Goal: Task Accomplishment & Management: Use online tool/utility

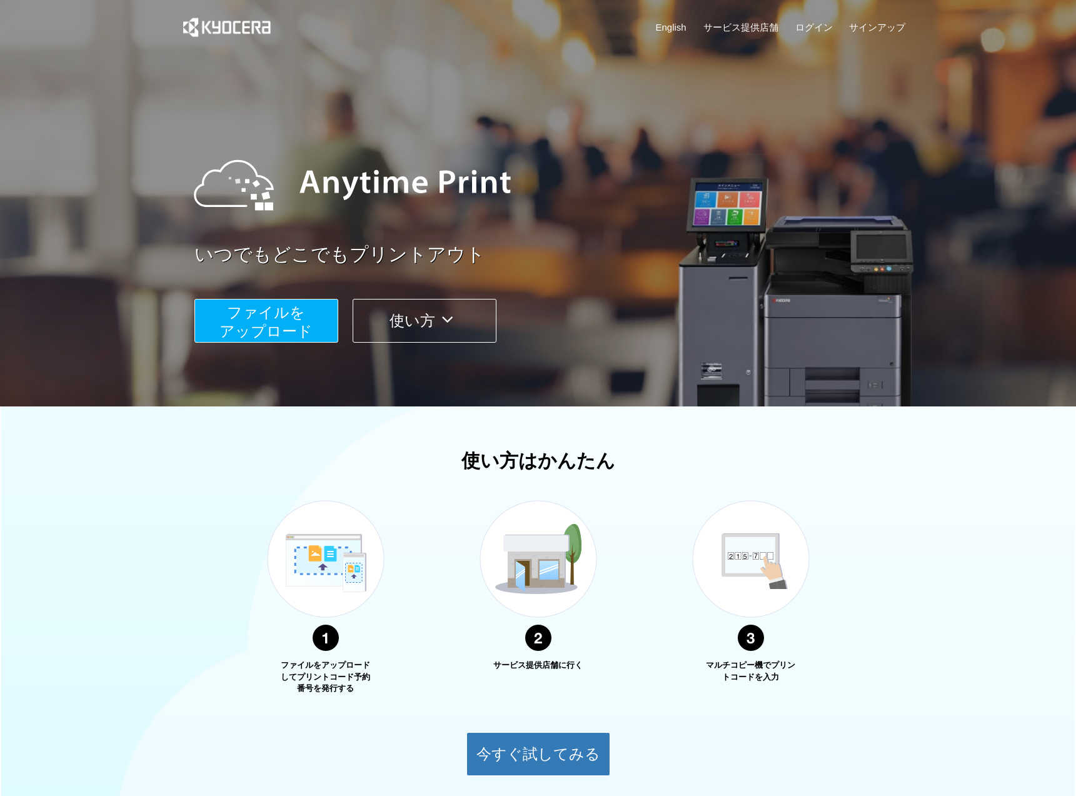
click at [272, 322] on span "ファイルを ​​アップロード" at bounding box center [265, 322] width 93 height 36
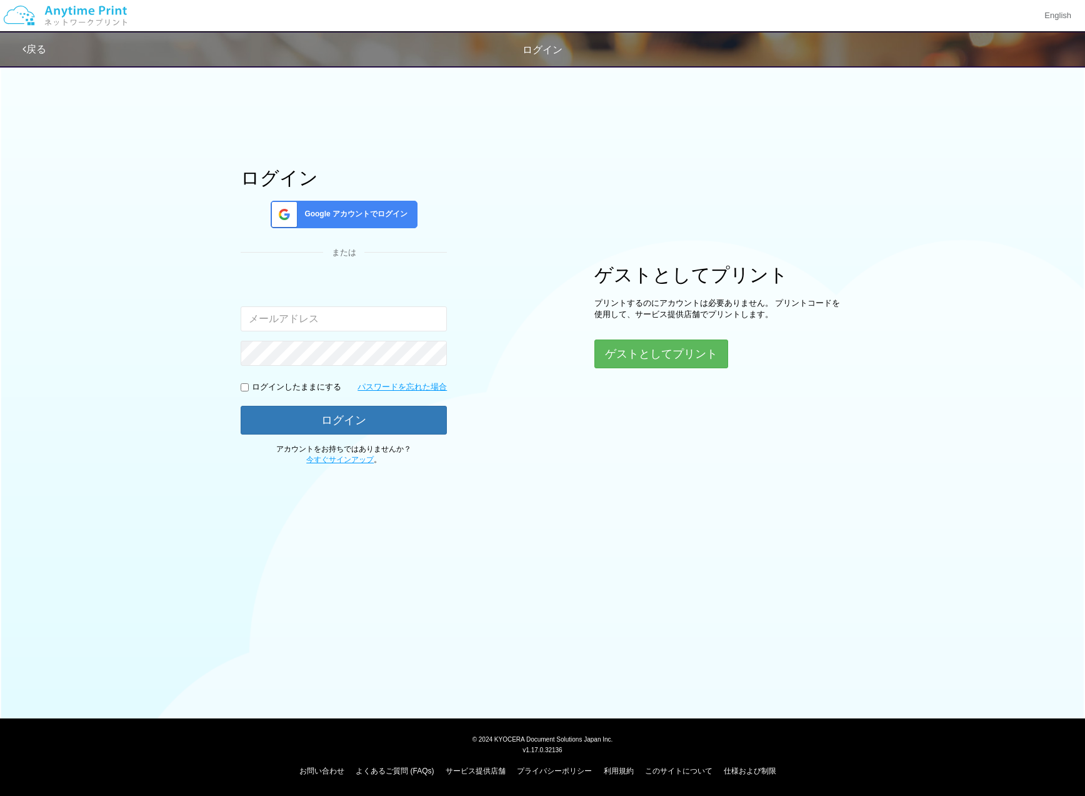
click at [361, 210] on span "Google アカウントでログイン" at bounding box center [353, 214] width 108 height 11
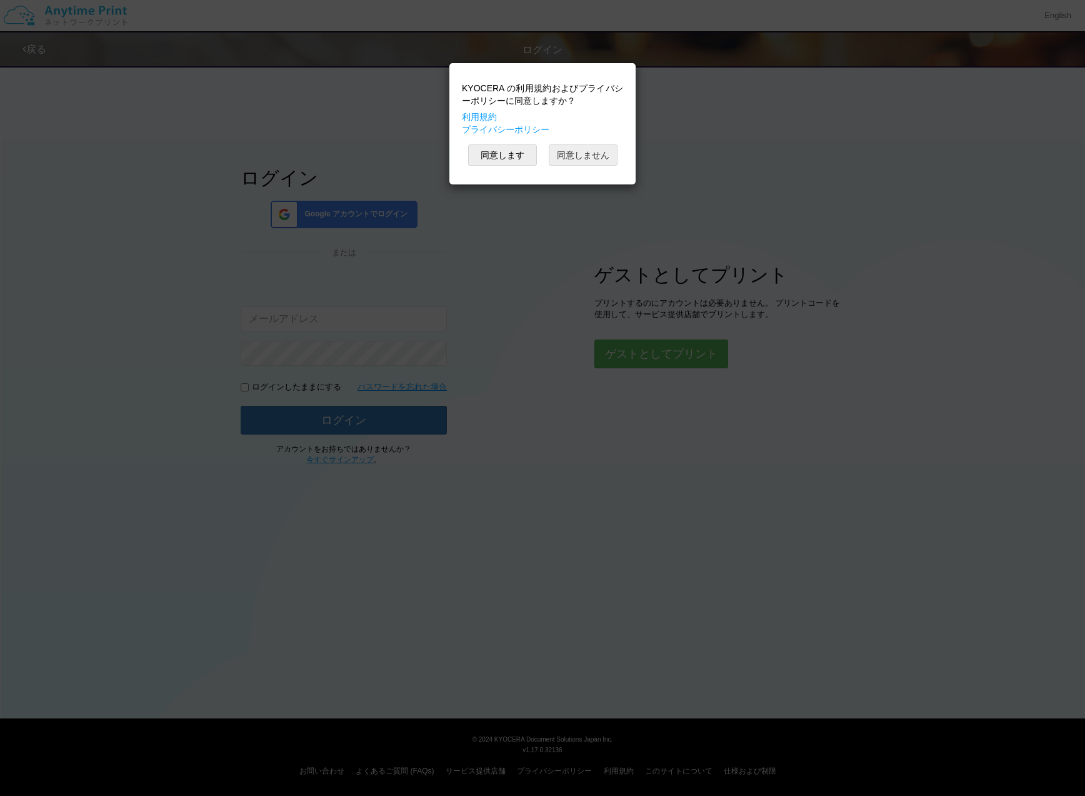
click at [578, 163] on button "同意しません" at bounding box center [583, 154] width 69 height 21
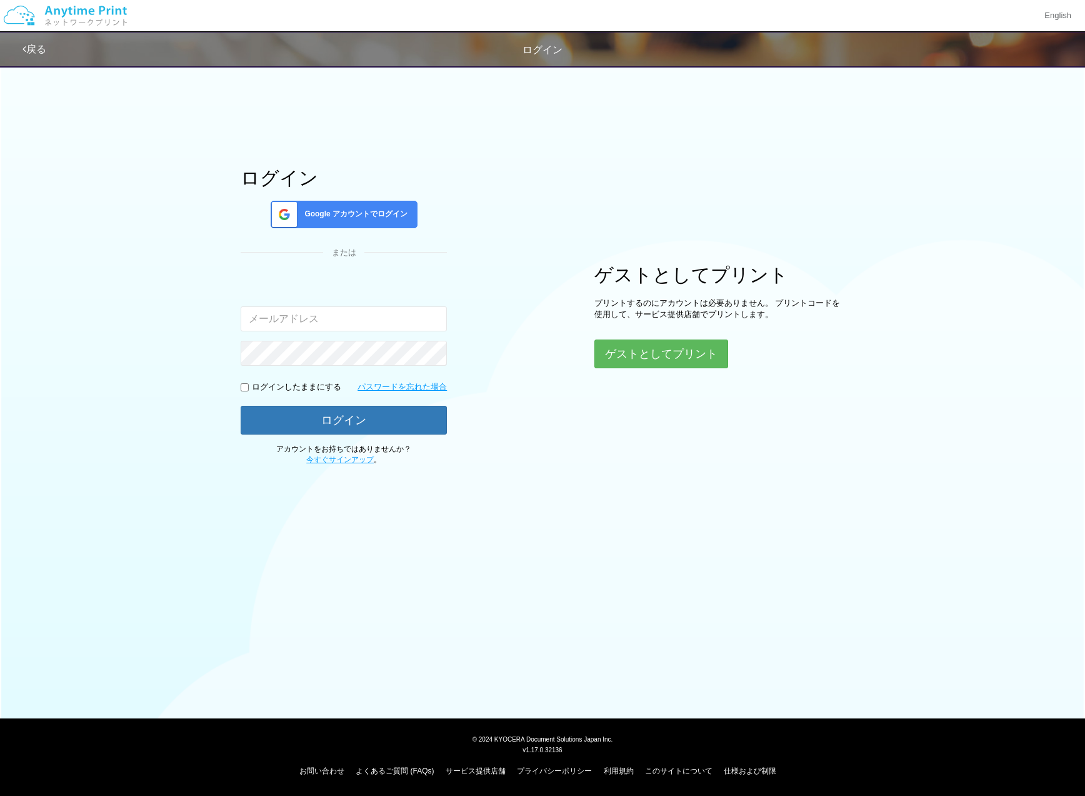
click at [370, 199] on div "ログイン Google アカウントでログイン または 入力されたメールアドレスまたはパスワードが正しくありません。 ログインしたままにする パスワードを忘れた…" at bounding box center [344, 317] width 206 height 298
click at [365, 210] on span "Google アカウントでログイン" at bounding box center [353, 214] width 108 height 11
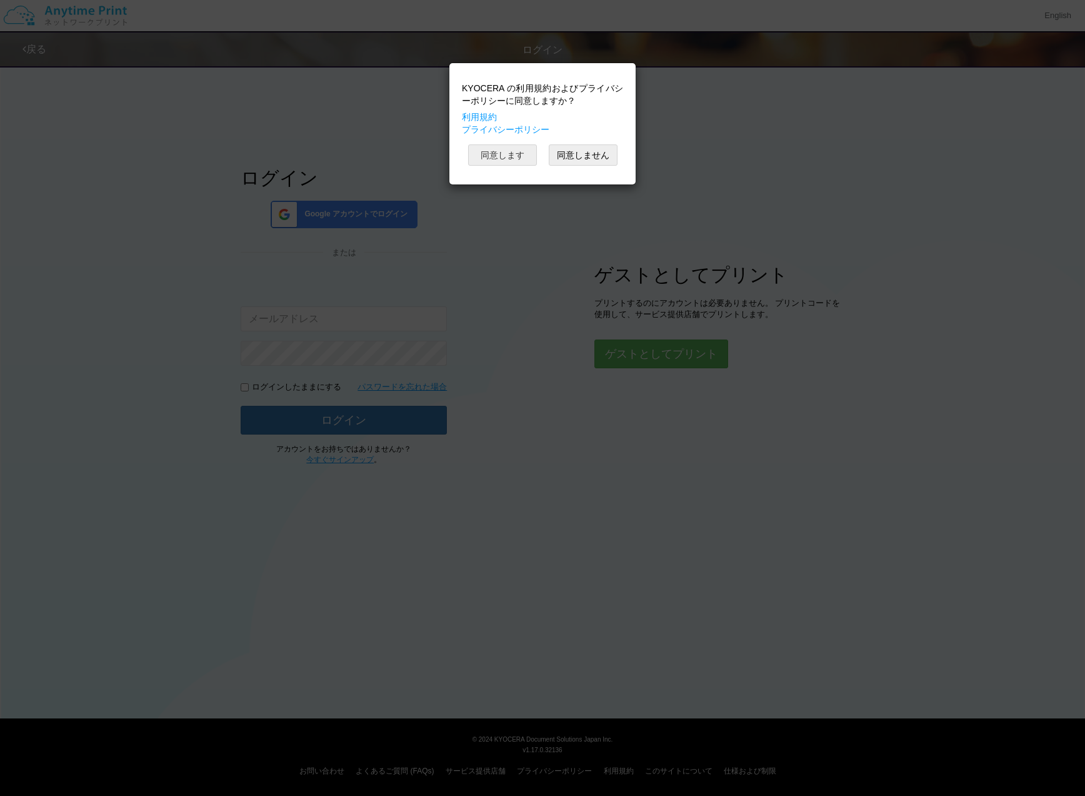
click at [517, 159] on button "同意します" at bounding box center [502, 154] width 69 height 21
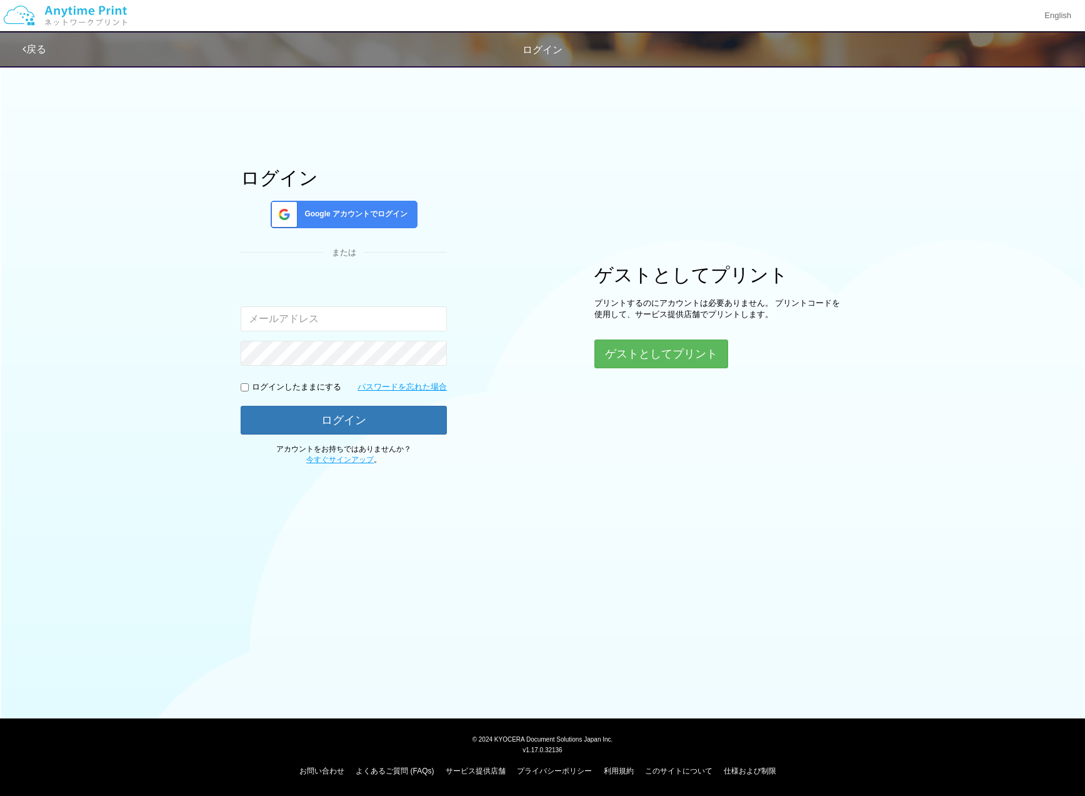
click at [900, 426] on div "ログイン Google アカウントでログイン または 入力されたメールアドレスまたはパスワードが正しくありません。 ログインしたままにする パスワードを忘れた…" at bounding box center [543, 262] width 750 height 406
click at [397, 206] on div "Google アカウントでログイン" at bounding box center [344, 215] width 147 height 28
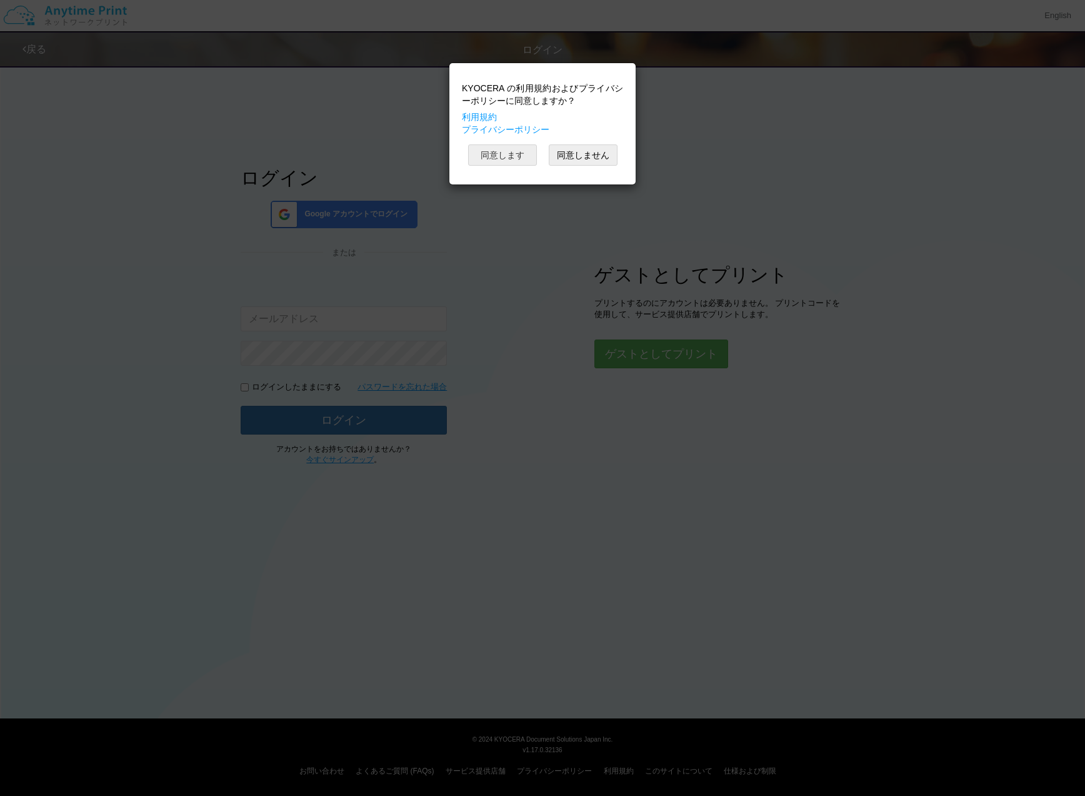
click at [522, 160] on button "同意します" at bounding box center [502, 154] width 69 height 21
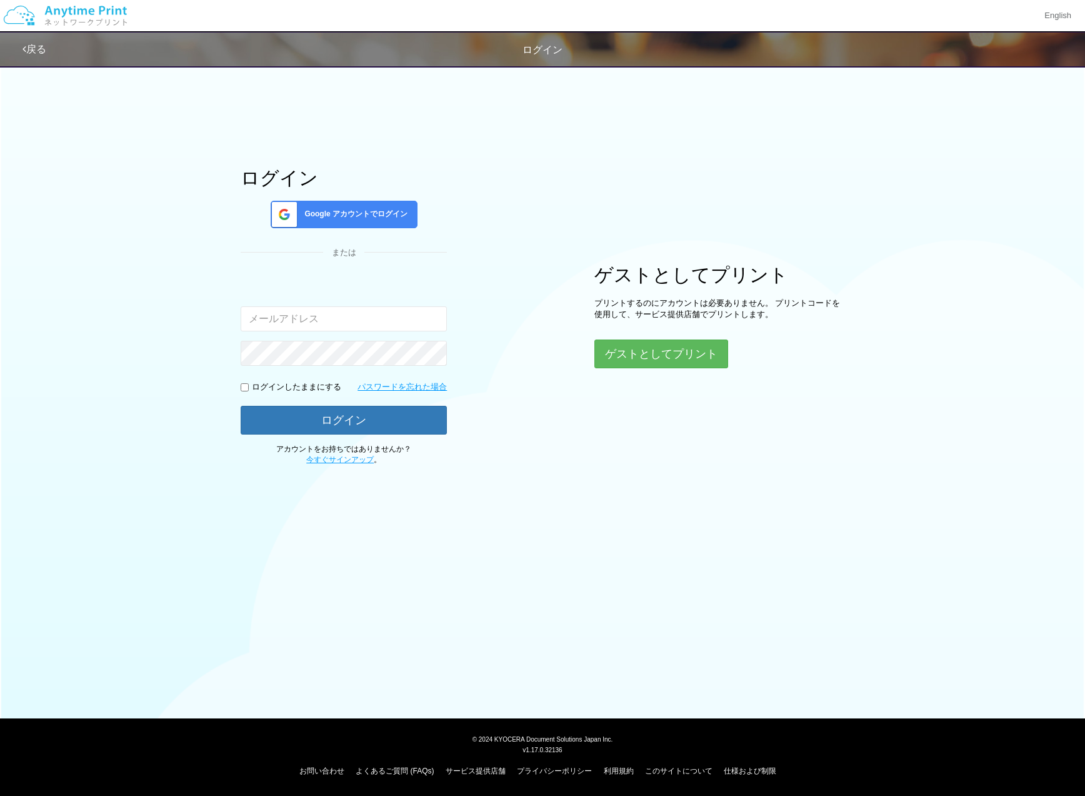
click at [912, 186] on div "ログイン Google アカウントでログイン または 入力されたメールアドレスまたはパスワードが正しくありません。 ログインしたままにする パスワードを忘れた…" at bounding box center [543, 262] width 750 height 406
click at [387, 215] on span "Google アカウントでログイン" at bounding box center [353, 214] width 108 height 11
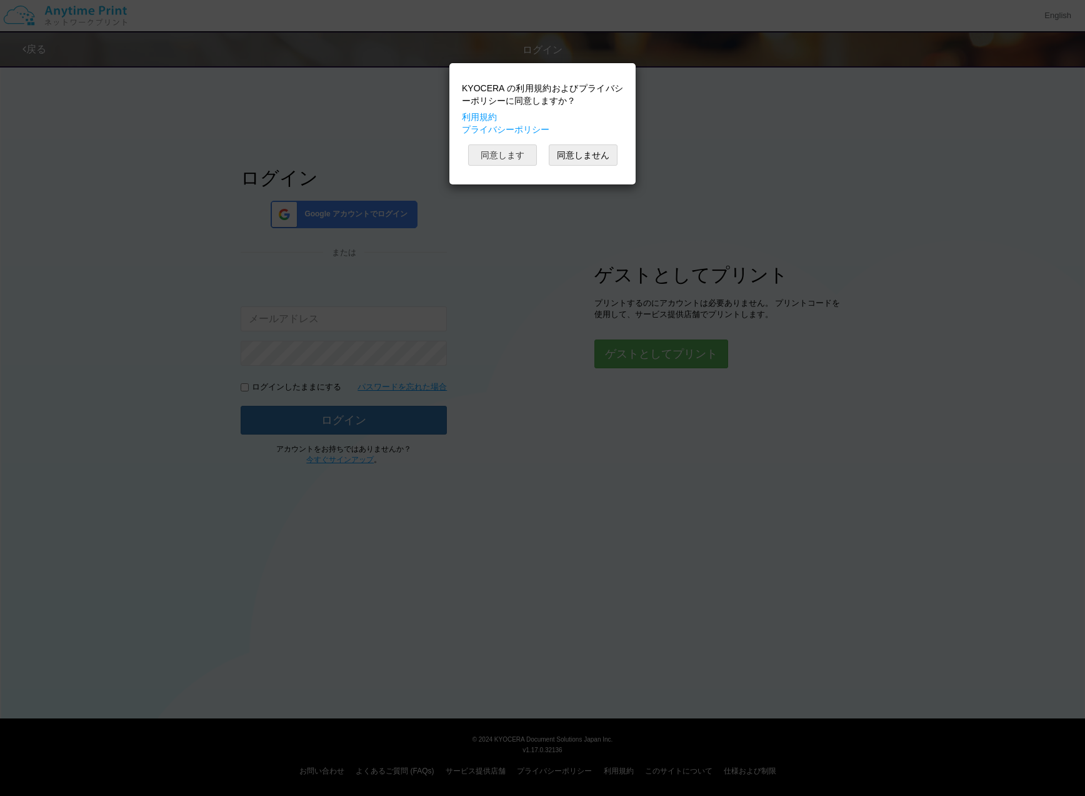
click at [508, 154] on button "同意します" at bounding box center [502, 154] width 69 height 21
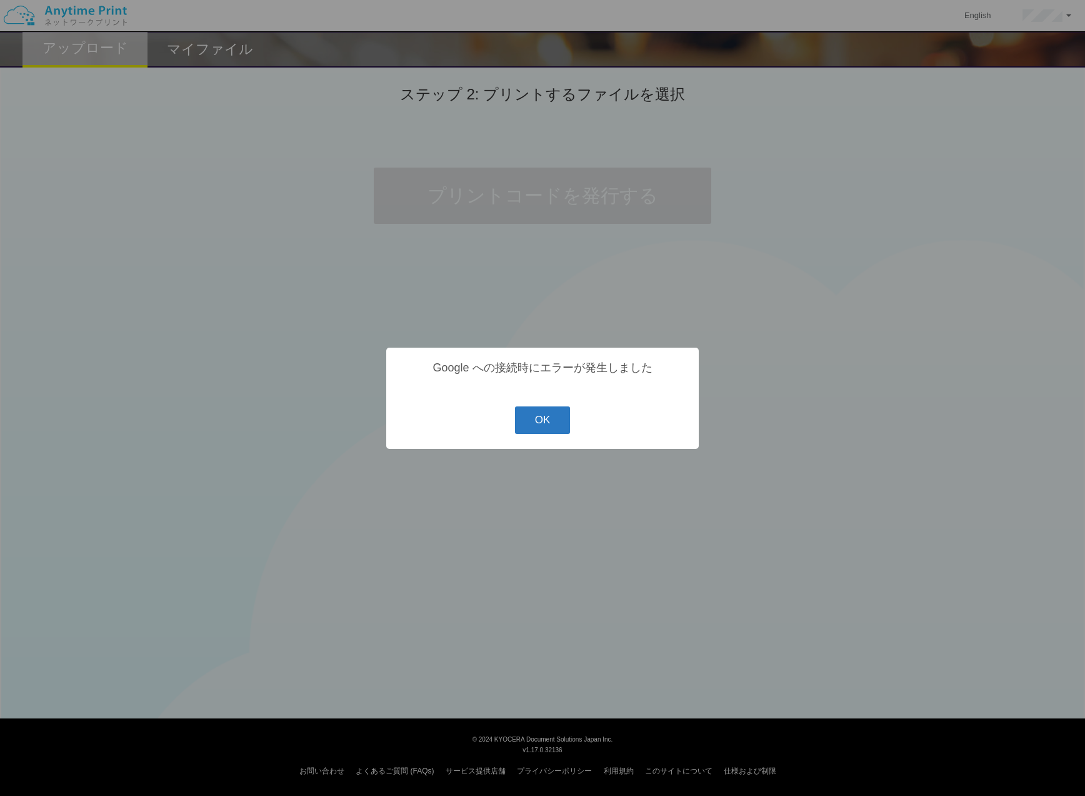
click at [550, 424] on button "OK" at bounding box center [543, 420] width 56 height 28
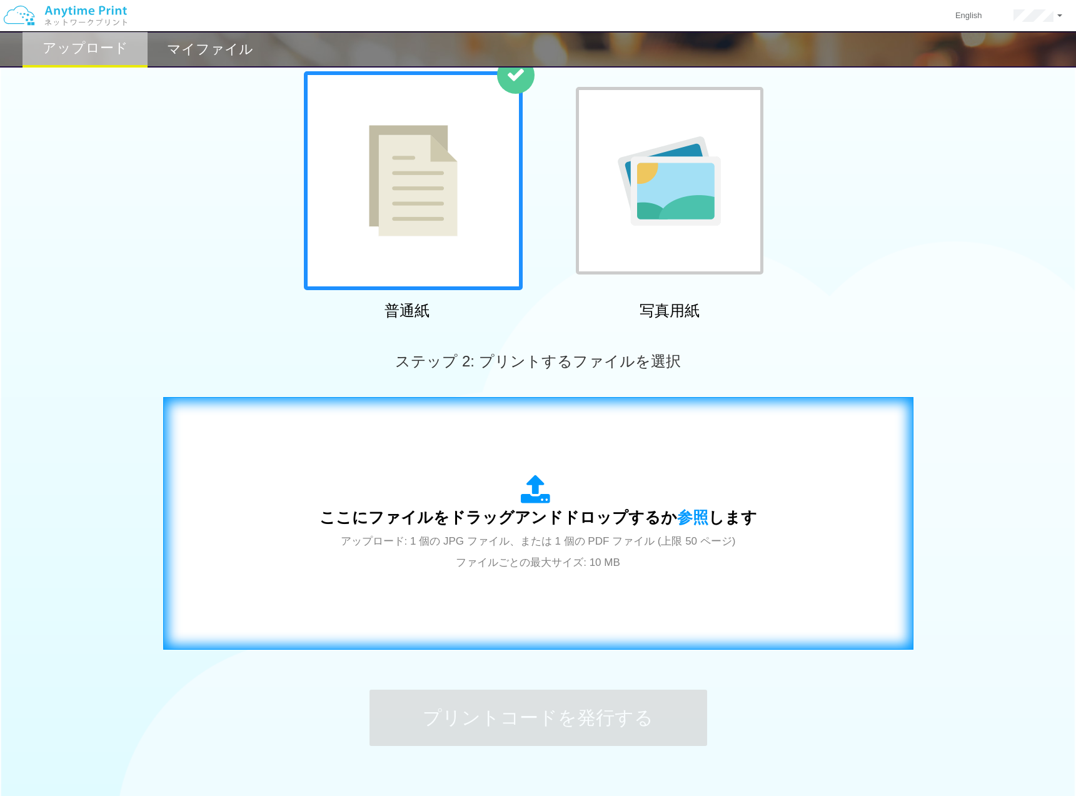
scroll to position [155, 0]
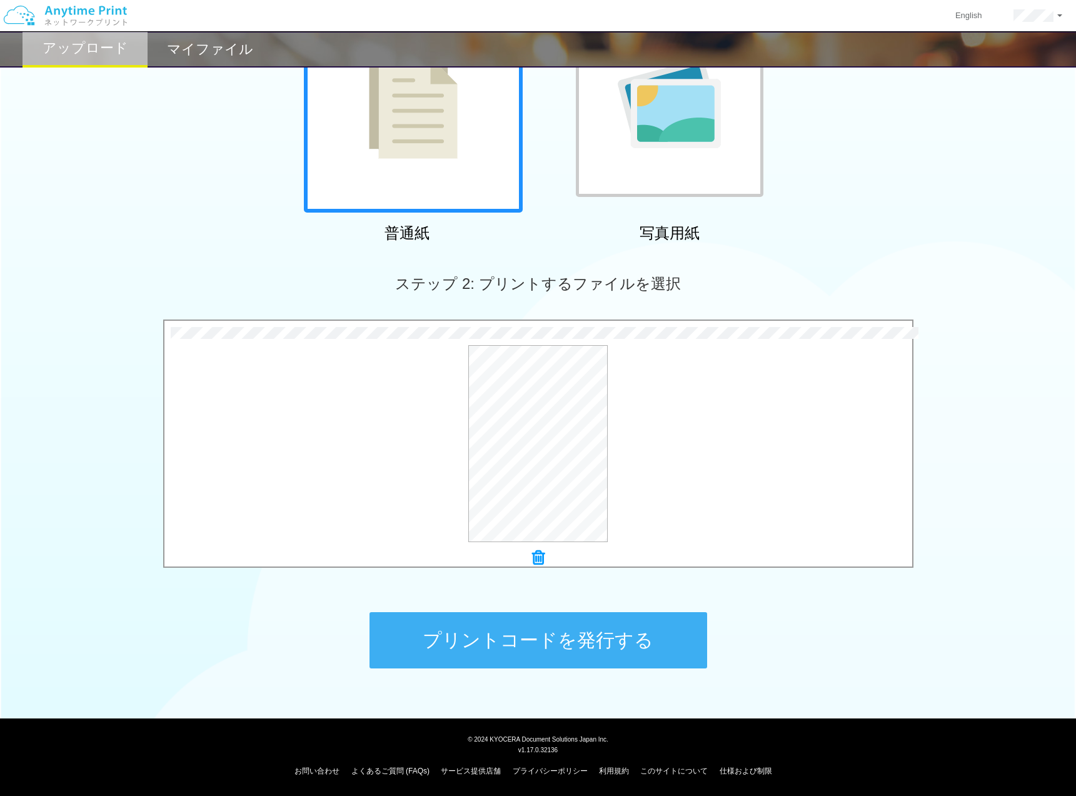
click at [560, 633] on button "プリントコードを発行する" at bounding box center [539, 640] width 338 height 56
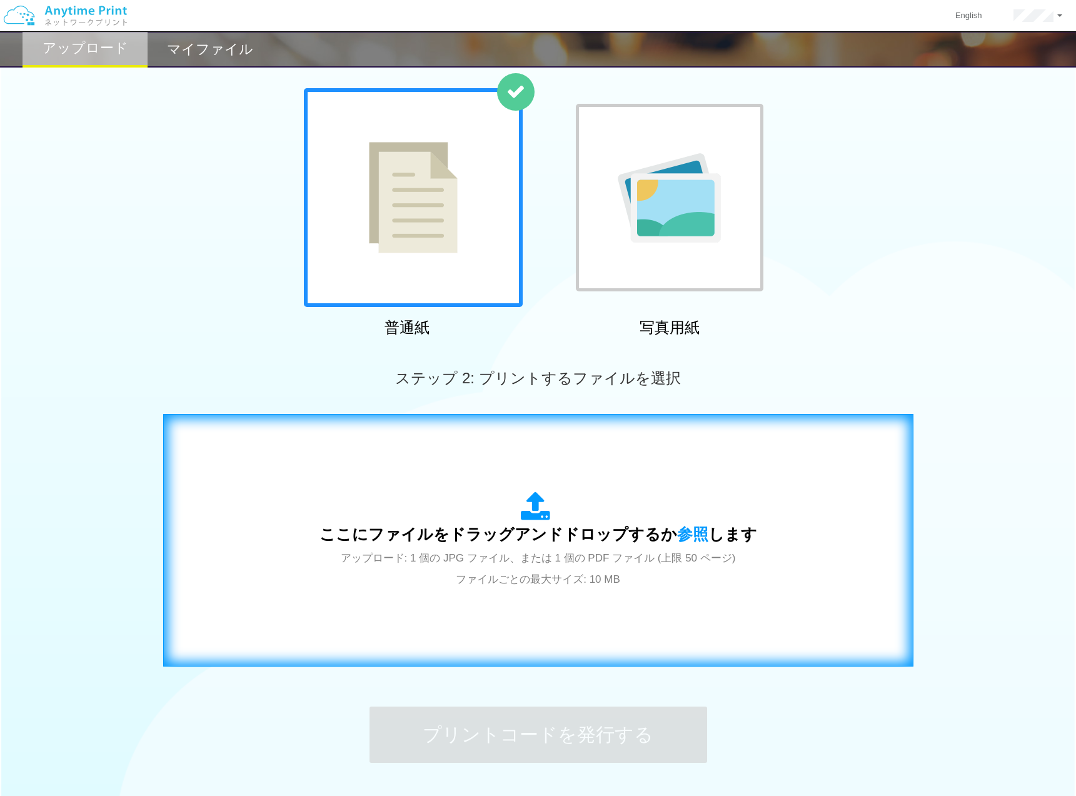
scroll to position [0, 0]
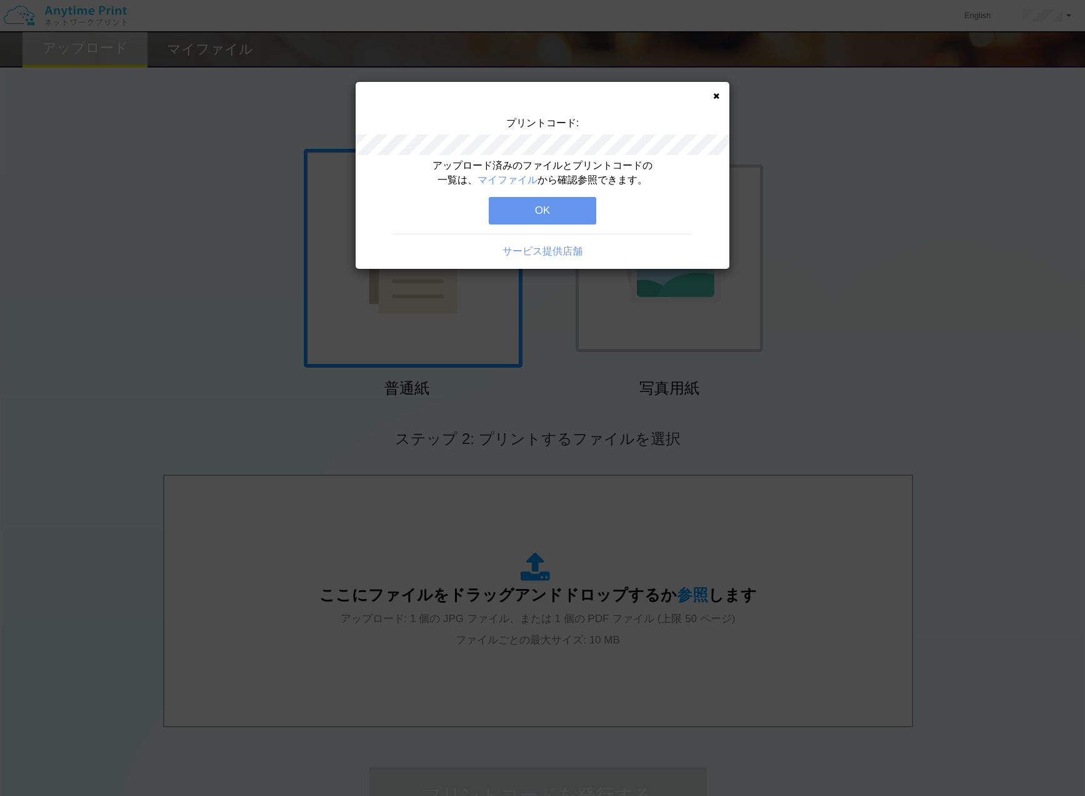
click at [510, 206] on button "OK" at bounding box center [543, 211] width 108 height 28
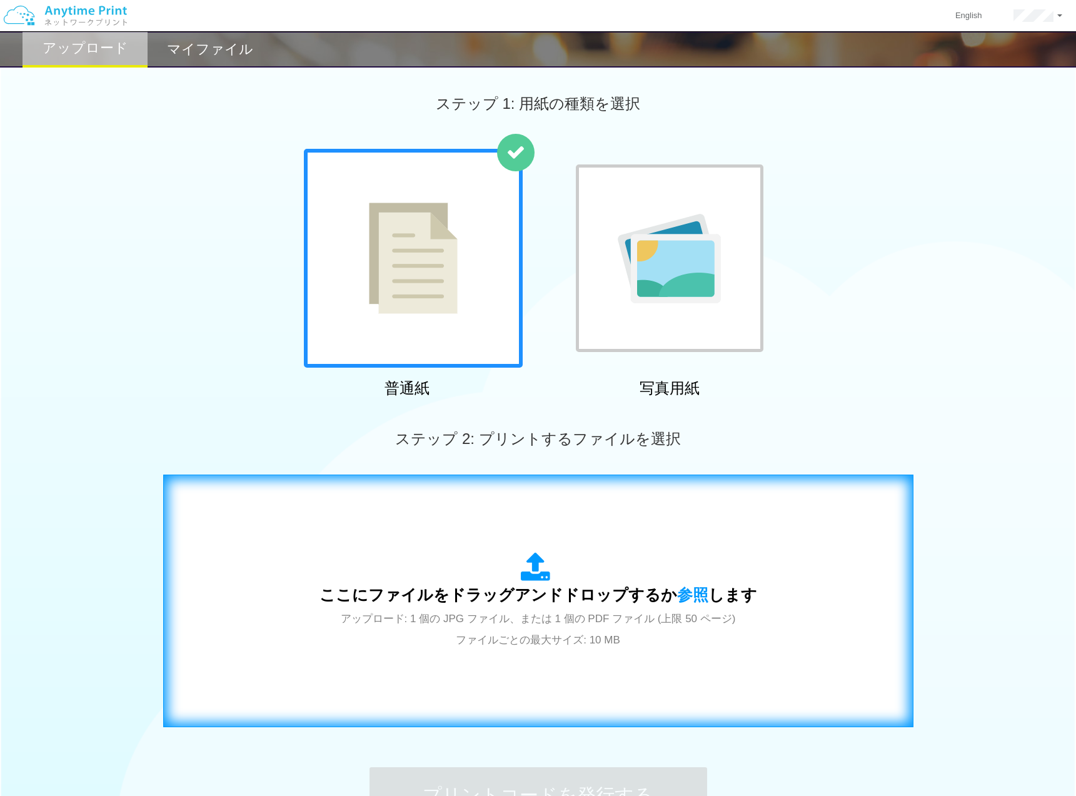
click at [571, 571] on div "ここにファイルをドラッグアンドドロップするか 参照 します アップロード: 1 個の JPG ファイル、または 1 個の PDF ファイル (上限 50 ペー…" at bounding box center [538, 601] width 438 height 98
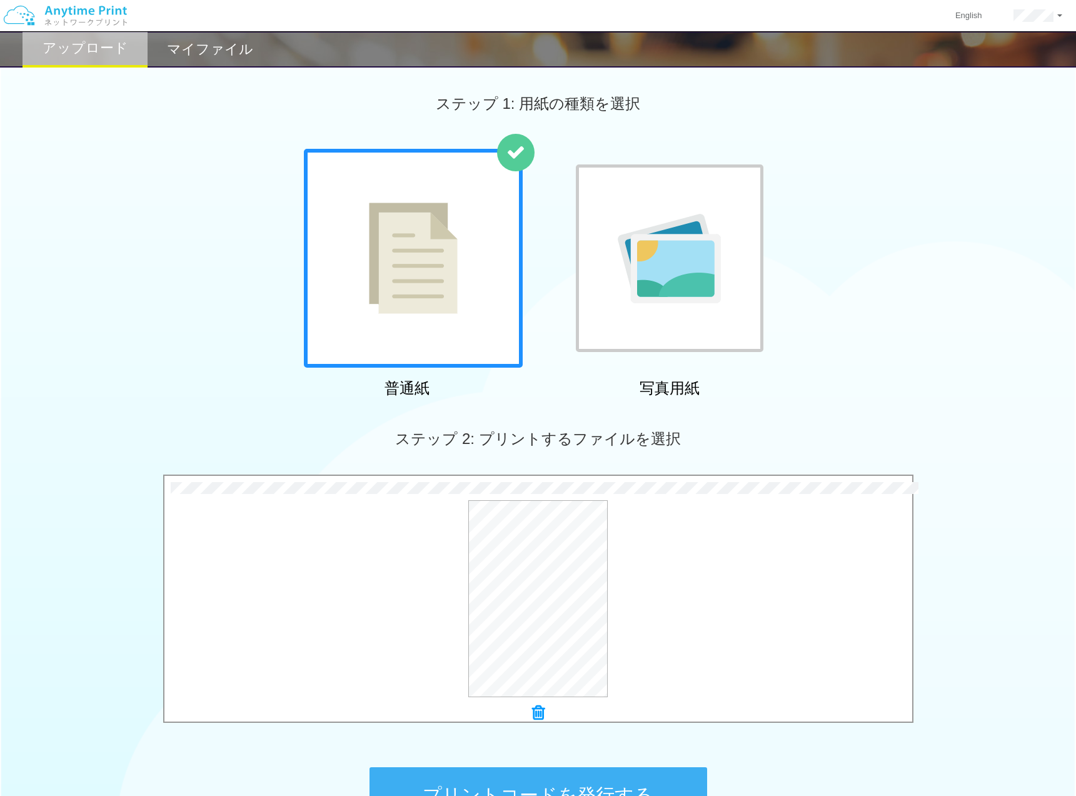
scroll to position [155, 0]
